Goal: Check status

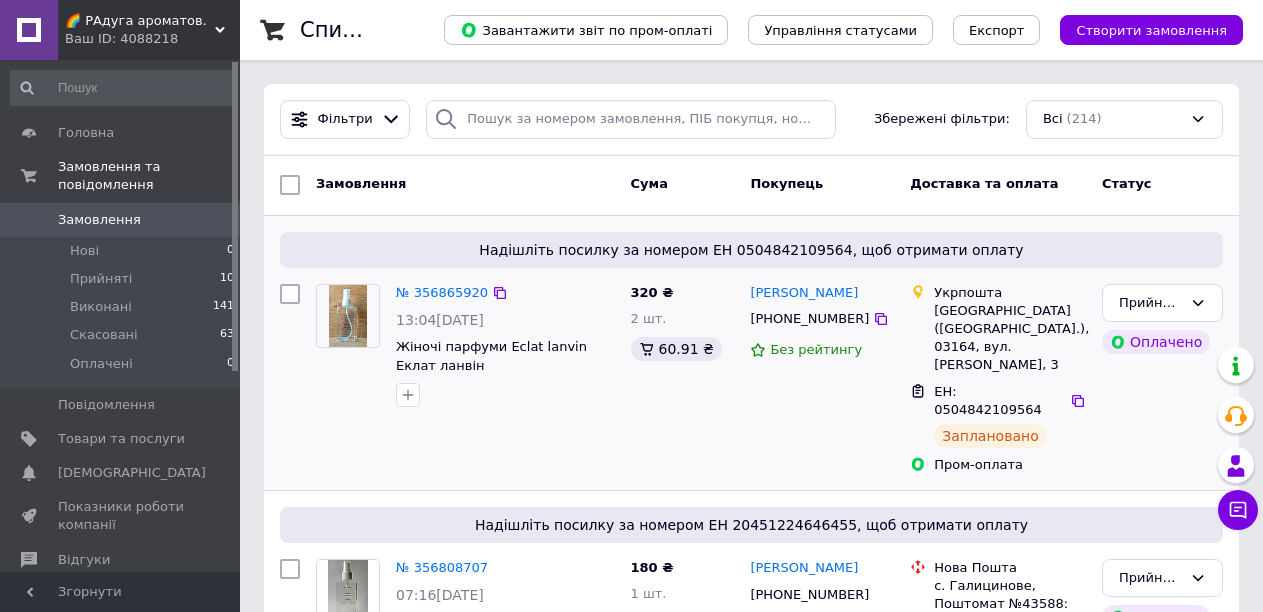
click at [1109, 413] on div "Прийнято Оплачено" at bounding box center [1162, 379] width 137 height 206
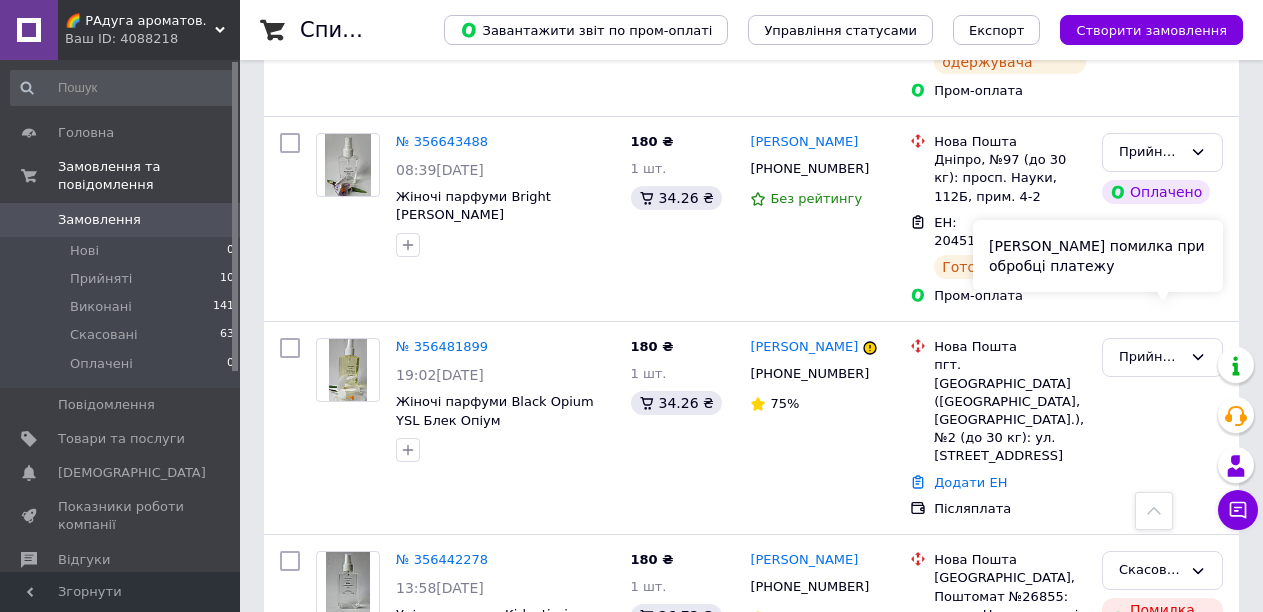
scroll to position [1700, 0]
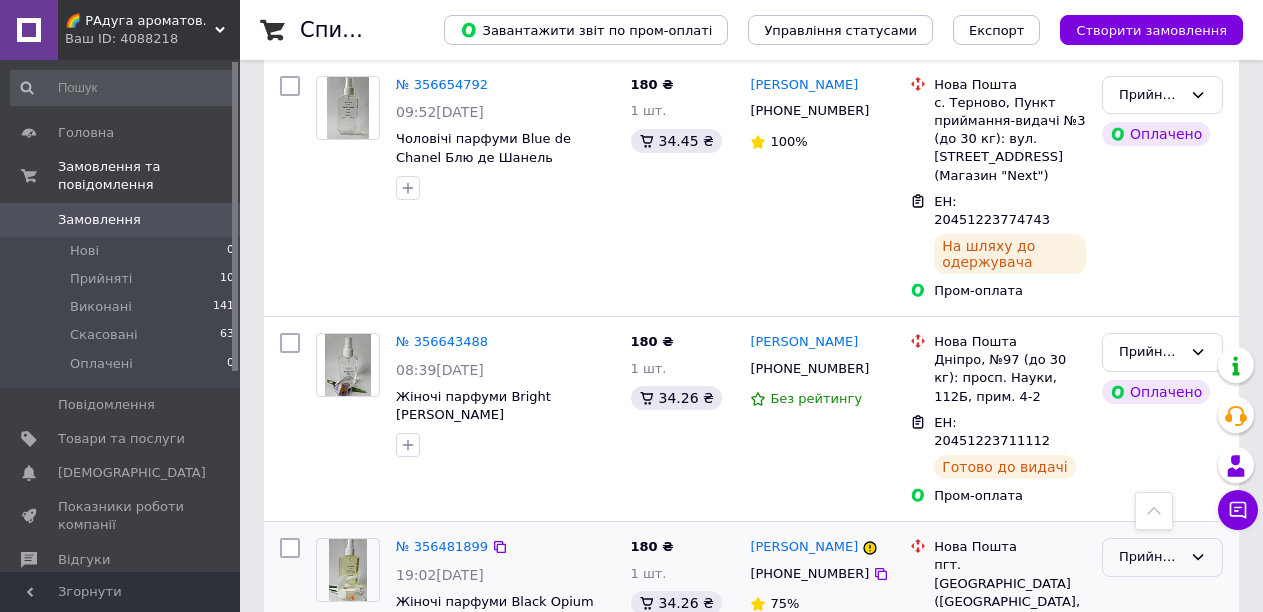
click at [1194, 555] on icon at bounding box center [1198, 558] width 11 height 6
click at [1137, 581] on li "Виконано" at bounding box center [1162, 599] width 119 height 37
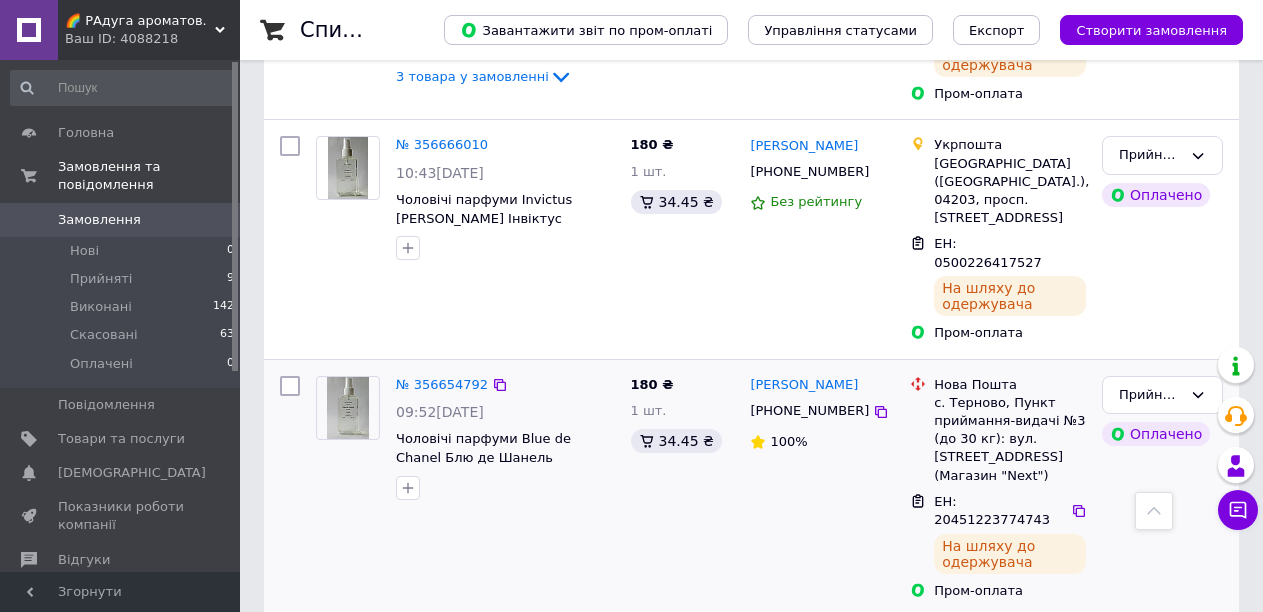
scroll to position [1504, 0]
